Goal: Find specific page/section

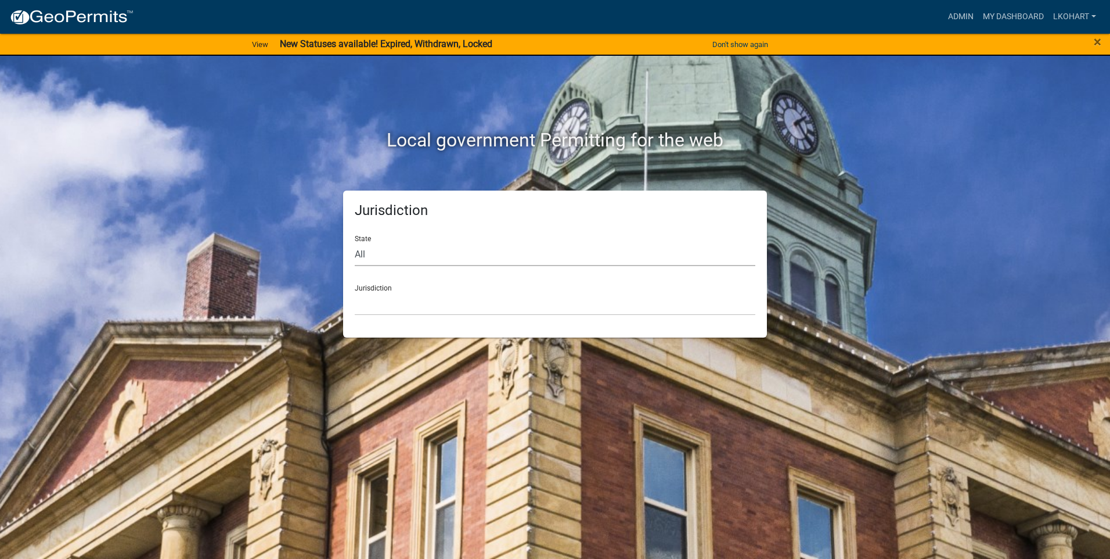
click at [405, 253] on select "All [US_STATE] [US_STATE] [US_STATE] [US_STATE] [US_STATE] [US_STATE] [US_STATE…" at bounding box center [555, 254] width 401 height 24
select select "[US_STATE]"
click at [355, 242] on select "All [US_STATE] [US_STATE] [US_STATE] [US_STATE] [US_STATE] [US_STATE] [US_STATE…" at bounding box center [555, 254] width 401 height 24
click at [661, 293] on select "[GEOGRAPHIC_DATA], [US_STATE] [GEOGRAPHIC_DATA], [US_STATE] [GEOGRAPHIC_DATA], …" at bounding box center [555, 304] width 401 height 24
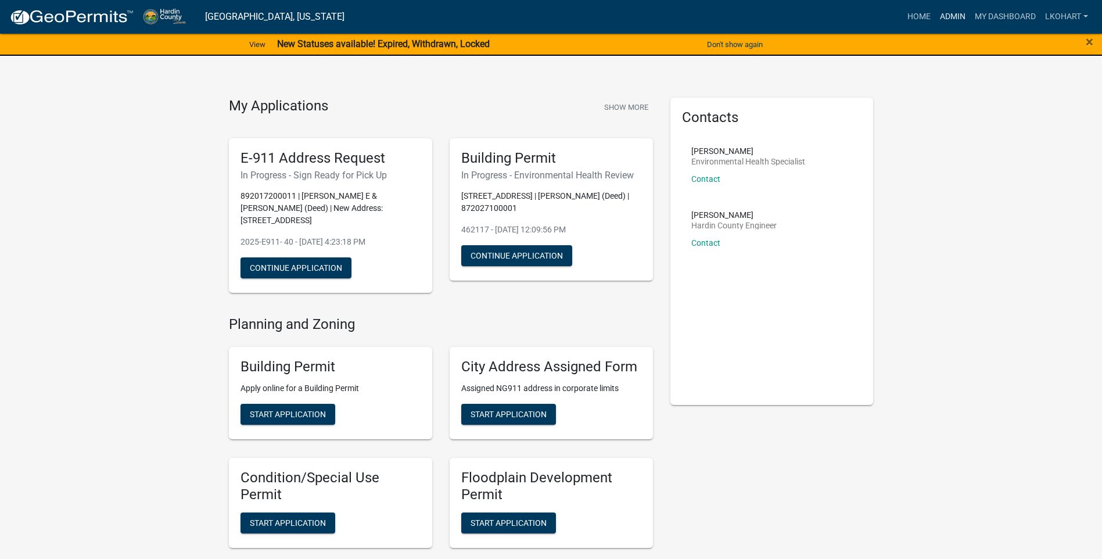
click at [951, 16] on link "Admin" at bounding box center [952, 17] width 35 height 22
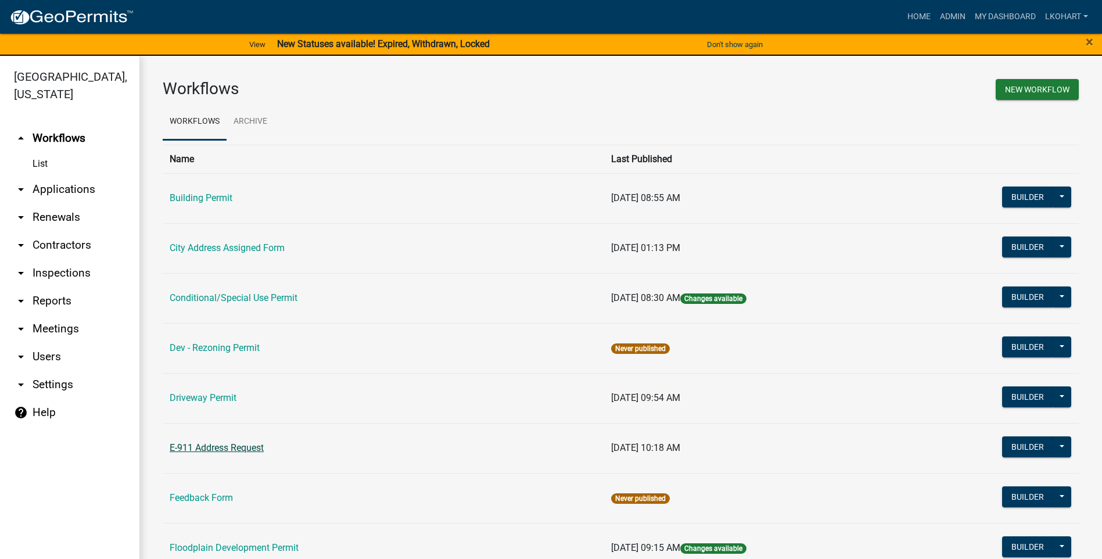
click at [211, 445] on link "E-911 Address Request" at bounding box center [217, 447] width 94 height 11
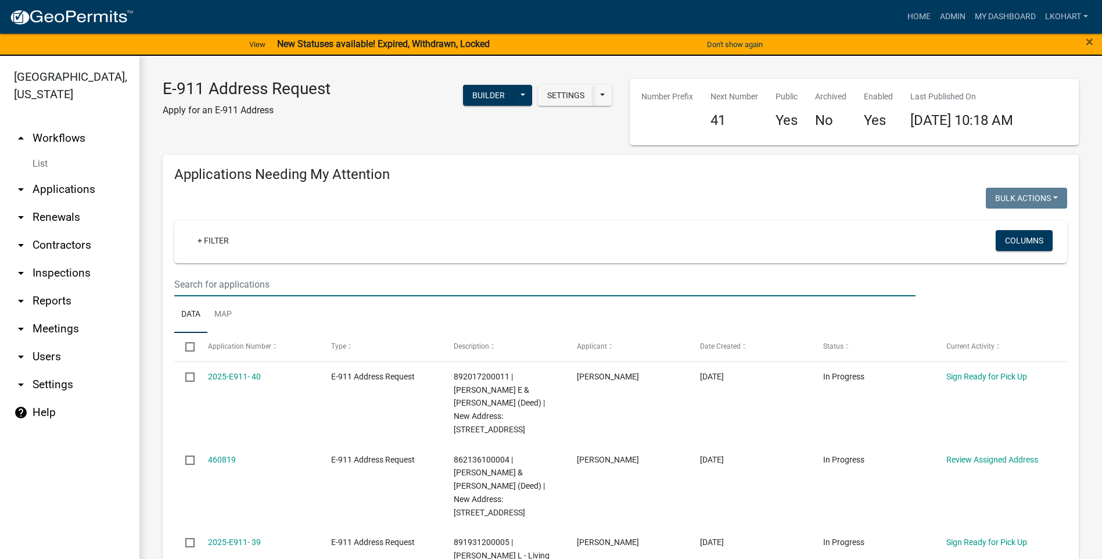
click at [249, 284] on input "text" at bounding box center [544, 284] width 741 height 24
click at [219, 278] on input "text" at bounding box center [544, 284] width 741 height 24
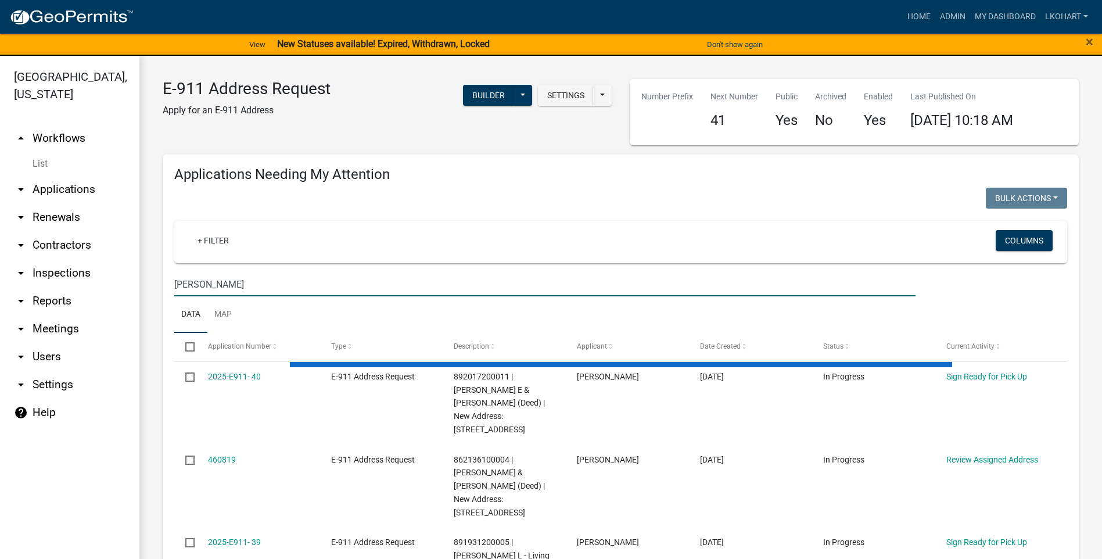
type input "[PERSON_NAME]"
